Goal: Transaction & Acquisition: Purchase product/service

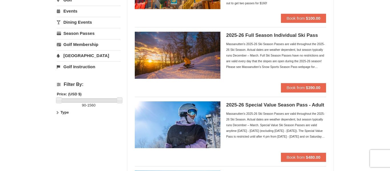
scroll to position [90, 0]
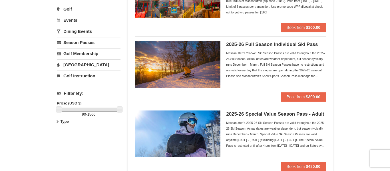
click at [266, 47] on h5 "2025-26 Full Season Individual Ski Pass" at bounding box center [276, 45] width 100 height 6
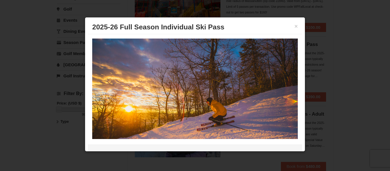
click at [304, 46] on div "× 2025-26 Full Season Individual Ski Pass 2025-26 Full Season Pass - Adult Mili…" at bounding box center [195, 84] width 220 height 134
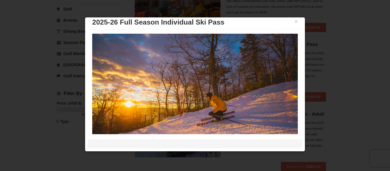
click at [349, 46] on div at bounding box center [195, 85] width 390 height 171
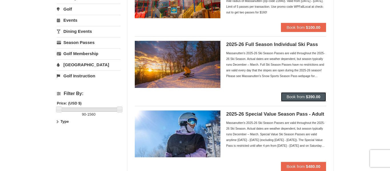
click at [299, 94] on button "Book from $390.00" at bounding box center [303, 96] width 45 height 9
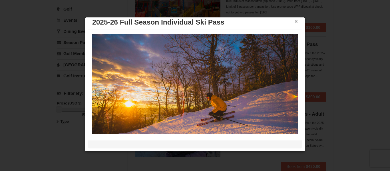
click at [296, 20] on button "×" at bounding box center [295, 22] width 3 height 6
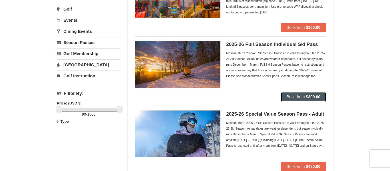
click at [297, 96] on span "Book from" at bounding box center [295, 96] width 18 height 5
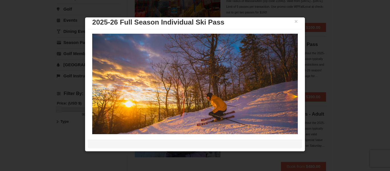
click at [296, 97] on img at bounding box center [194, 90] width 205 height 112
click at [301, 83] on div "2025-26 Full Season Pass - Adult Military $475.00 Includes all fees. Tax exclud…" at bounding box center [195, 81] width 214 height 105
click at [293, 74] on img at bounding box center [194, 90] width 205 height 112
click at [299, 54] on div "2025-26 Full Season Pass - Adult Military $475.00 Includes all fees. Tax exclud…" at bounding box center [195, 81] width 214 height 105
click at [301, 54] on div "2025-26 Full Season Pass - Adult Military $475.00 Includes all fees. Tax exclud…" at bounding box center [195, 81] width 214 height 105
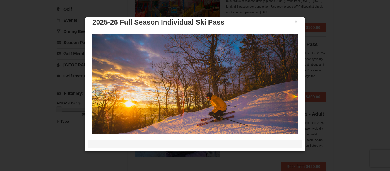
click at [302, 52] on div "× 2025-26 Full Season Individual Ski Pass 2025-26 Full Season Pass - Adult Mili…" at bounding box center [195, 84] width 220 height 134
click at [295, 22] on button "×" at bounding box center [295, 22] width 3 height 6
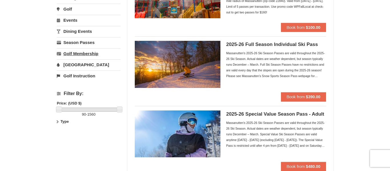
click at [81, 55] on link "Golf Membership" at bounding box center [89, 53] width 64 height 11
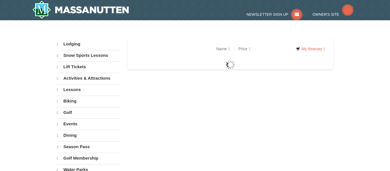
select select "9"
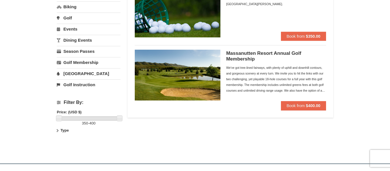
scroll to position [85, 0]
